Goal: Task Accomplishment & Management: Manage account settings

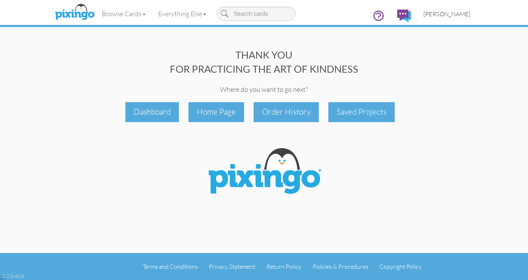
click at [450, 15] on span "[PERSON_NAME]" at bounding box center [446, 13] width 47 height 7
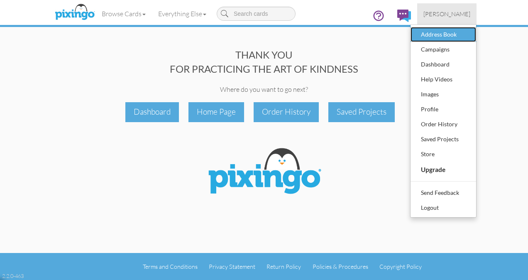
click at [444, 34] on div "Address Book" at bounding box center [442, 34] width 49 height 12
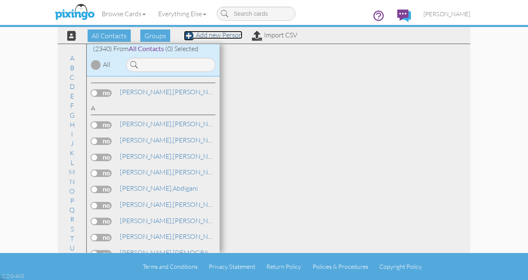
click at [215, 38] on link "Add new Person" at bounding box center [213, 35] width 58 height 8
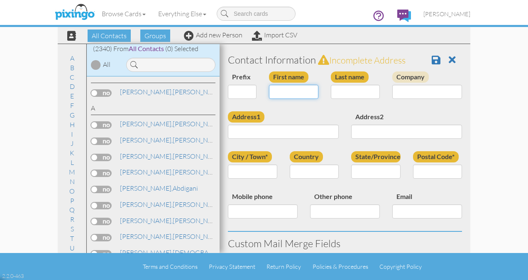
click at [277, 94] on input "First name" at bounding box center [293, 92] width 49 height 14
type input "[PERSON_NAME]"
click at [251, 167] on input "City / Town*" at bounding box center [252, 171] width 49 height 14
click at [323, 173] on select "[GEOGRAPHIC_DATA] -------------- [GEOGRAPHIC_DATA] [GEOGRAPHIC_DATA] [GEOGRAPHI…" at bounding box center [313, 171] width 49 height 14
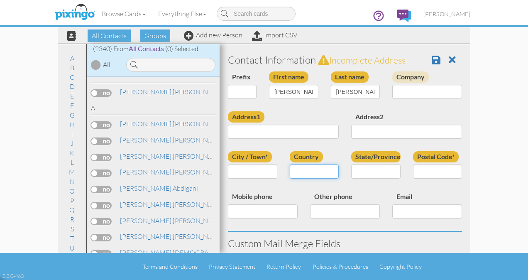
select select "object:7862"
click at [289, 164] on select "[GEOGRAPHIC_DATA] -------------- [GEOGRAPHIC_DATA] [GEOGRAPHIC_DATA] [GEOGRAPHI…" at bounding box center [313, 171] width 49 height 14
click at [392, 172] on select "AA (Military) AE (Military) [US_STATE] [US_STATE] [US_STATE] AP (Military) [US_…" at bounding box center [375, 171] width 49 height 14
select select "object:8154"
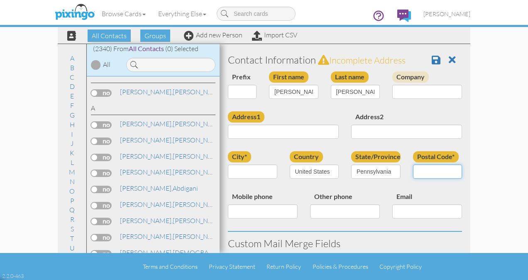
click at [425, 172] on input "Postal Code*" at bounding box center [437, 171] width 49 height 14
type input "19438"
click at [268, 214] on input "Mobile phone" at bounding box center [263, 211] width 70 height 14
type input "[PHONE_NUMBER]"
click at [400, 212] on input "Email" at bounding box center [427, 211] width 70 height 14
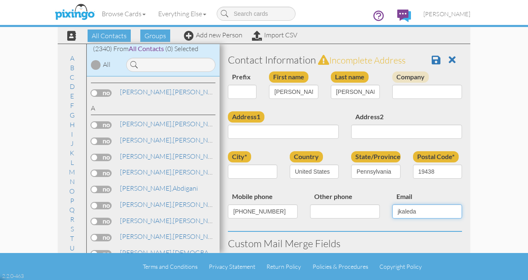
type input "[EMAIL_ADDRESS][DOMAIN_NAME]"
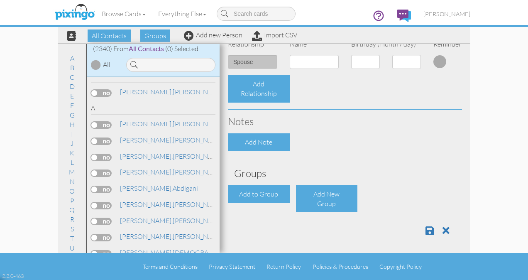
scroll to position [346, 0]
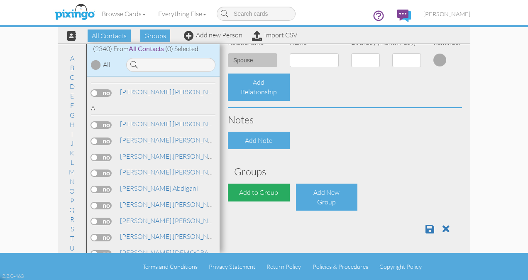
click at [255, 190] on div "Add to Group" at bounding box center [259, 192] width 62 height 18
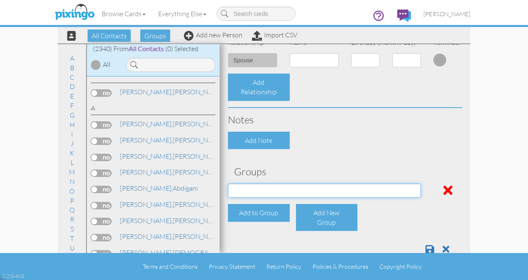
click at [264, 190] on select "All Clients [DATE] 03:17:00 PM NACFABOY [DATE] 03:24:53 PM" at bounding box center [324, 190] width 193 height 14
select select "object:8171"
click at [228, 183] on select "All Clients [DATE] 03:17:00 PM NACFABOY [DATE] 03:24:53 PM" at bounding box center [324, 190] width 193 height 14
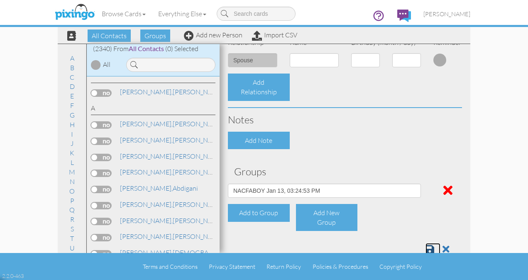
click at [425, 243] on link at bounding box center [432, 249] width 15 height 12
